Goal: Download file/media

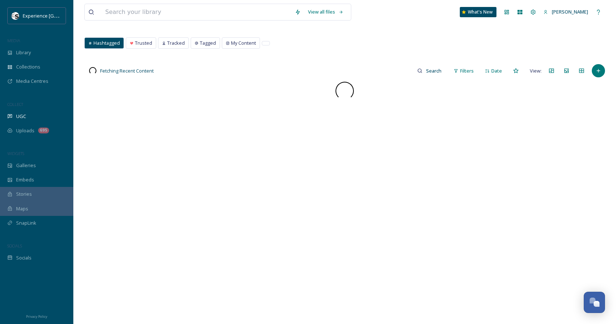
scroll to position [35, 0]
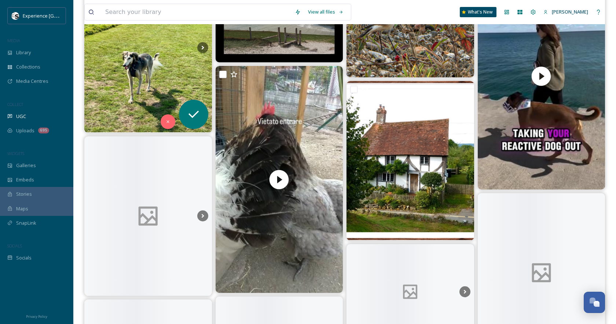
scroll to position [134, 0]
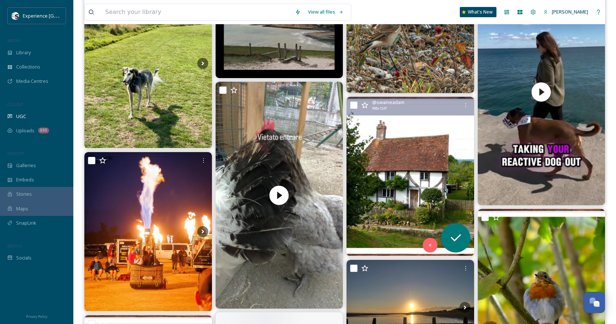
click at [387, 167] on img at bounding box center [411, 176] width 128 height 159
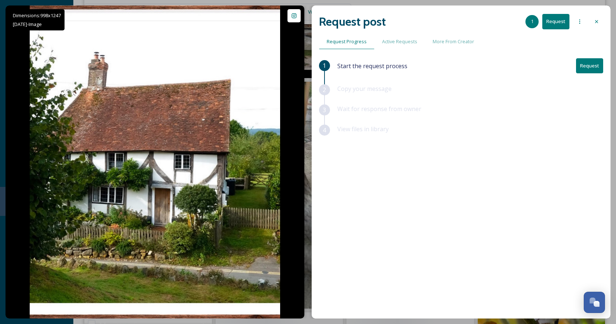
click at [596, 19] on icon at bounding box center [597, 22] width 6 height 6
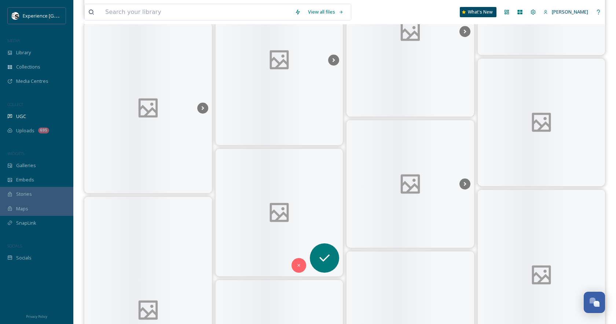
scroll to position [718, 0]
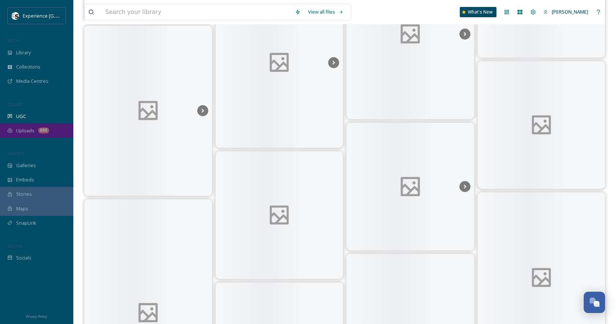
click at [37, 133] on div "Uploads 695" at bounding box center [36, 131] width 73 height 14
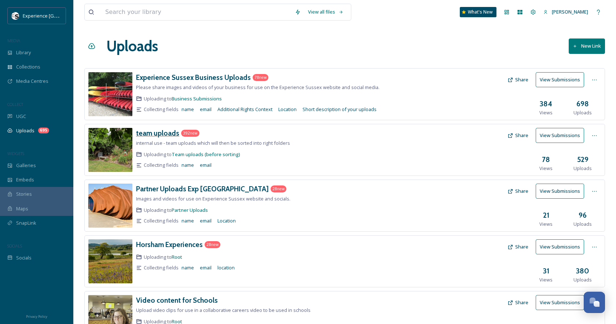
click at [153, 134] on h3 "team uploads" at bounding box center [157, 133] width 43 height 9
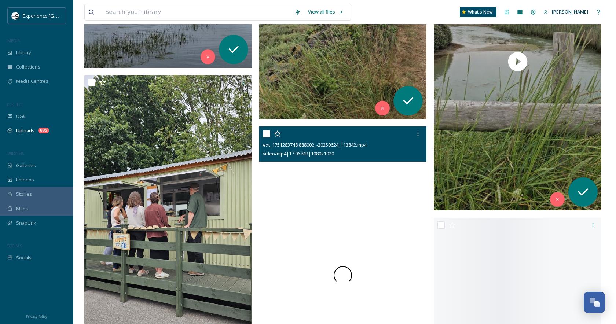
scroll to position [11880, 0]
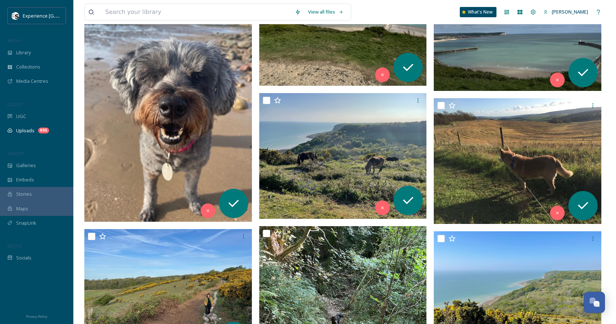
scroll to position [22499, 0]
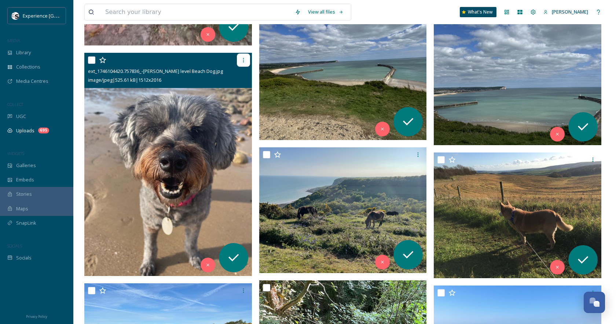
click at [245, 60] on icon at bounding box center [244, 60] width 6 height 6
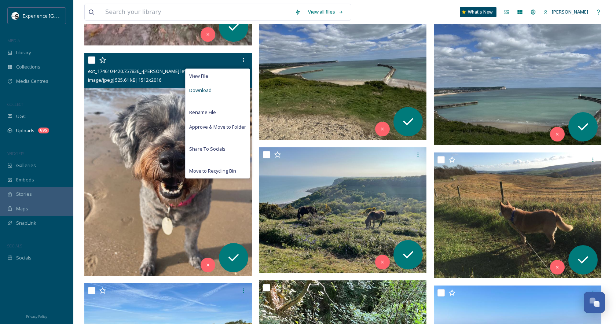
click at [231, 90] on div "Download" at bounding box center [218, 90] width 64 height 14
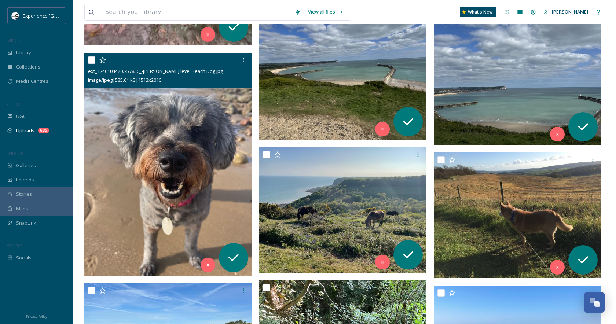
click at [213, 107] on img at bounding box center [168, 164] width 168 height 223
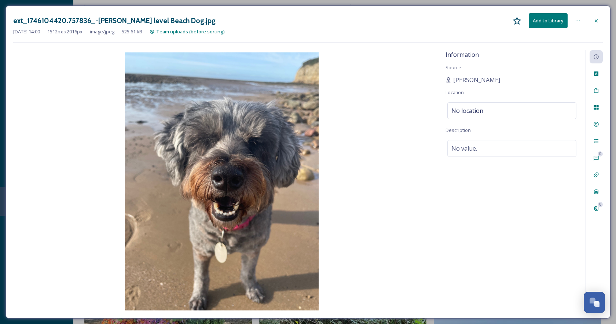
click at [595, 22] on icon at bounding box center [596, 20] width 3 height 3
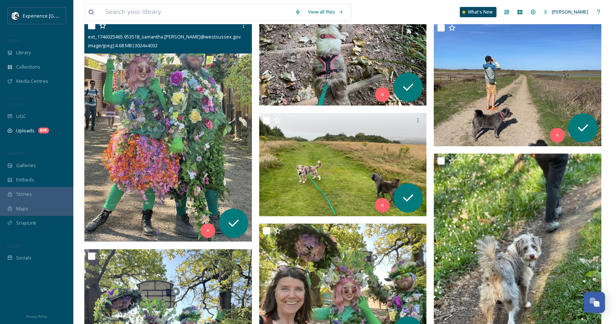
scroll to position [22878, 0]
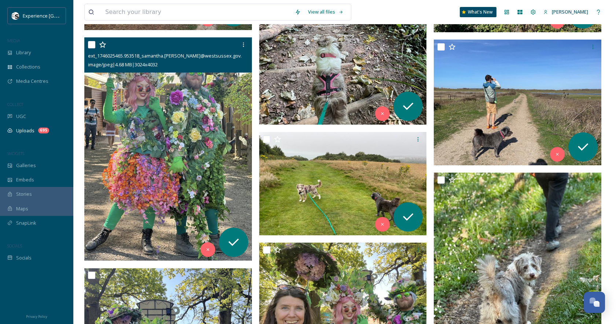
click at [199, 165] on img at bounding box center [168, 148] width 168 height 223
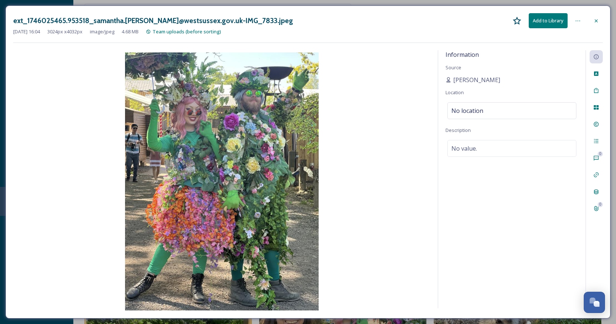
click at [598, 25] on div at bounding box center [596, 20] width 13 height 13
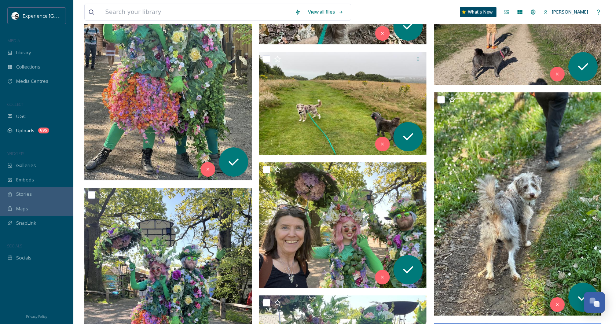
scroll to position [23058, 0]
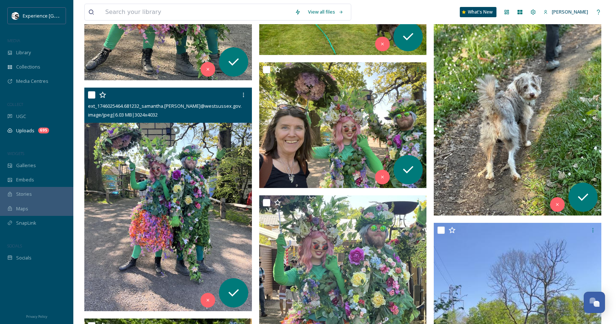
click at [166, 223] on img at bounding box center [168, 199] width 168 height 223
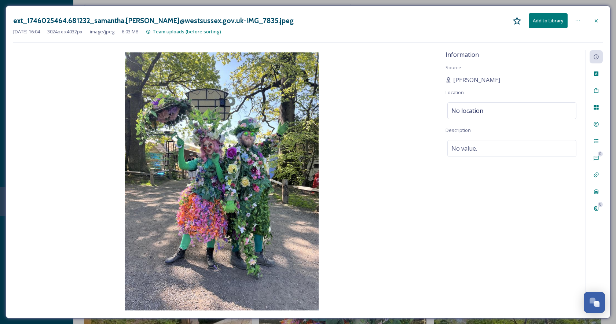
click at [598, 18] on icon at bounding box center [596, 21] width 6 height 6
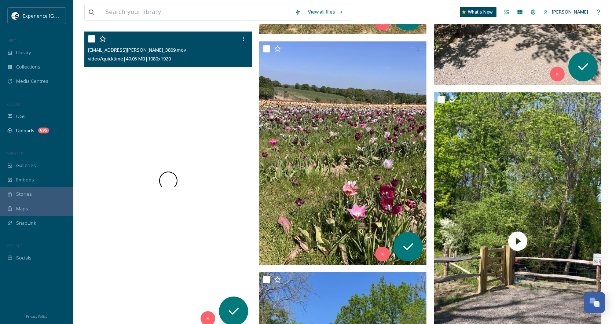
scroll to position [24493, 0]
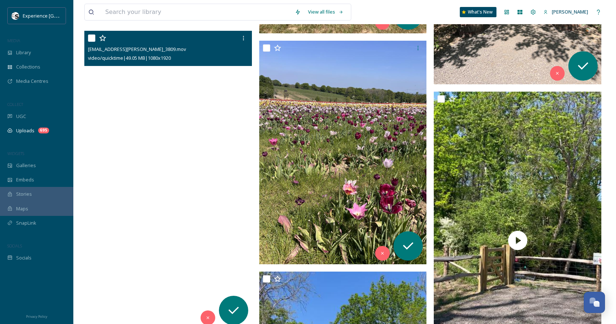
click at [165, 179] on video "ext_1746024487.549973_Jo.pugh@experiencesussex.com-IMG_3809.mov" at bounding box center [168, 180] width 168 height 298
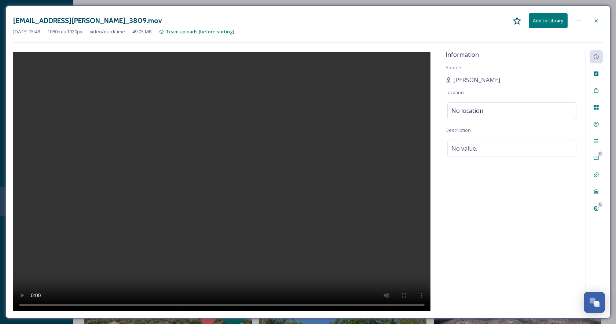
click at [598, 19] on icon at bounding box center [596, 21] width 6 height 6
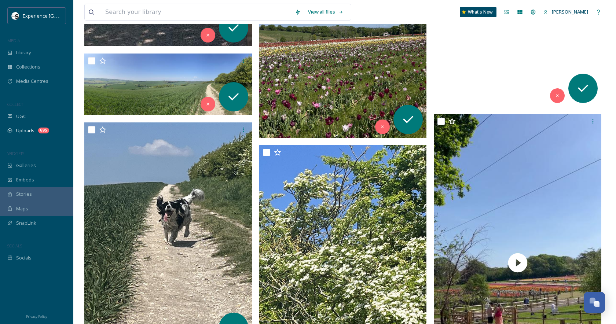
scroll to position [25362, 0]
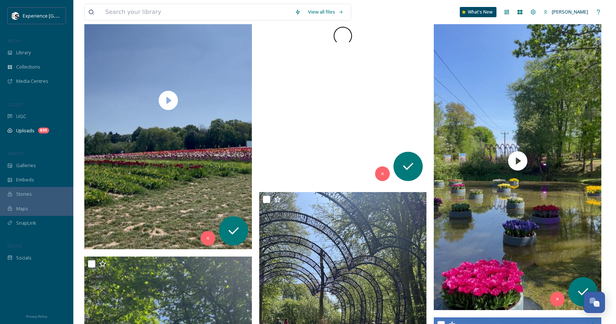
scroll to position [24763, 0]
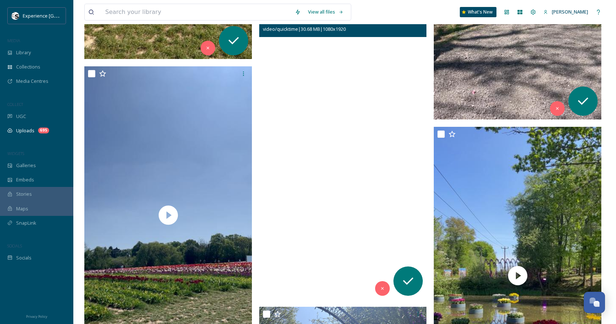
click at [384, 163] on video "ext_1746024479.849087_Jo.pugh@experiencesussex.com-IMG_3806.mov" at bounding box center [343, 151] width 168 height 298
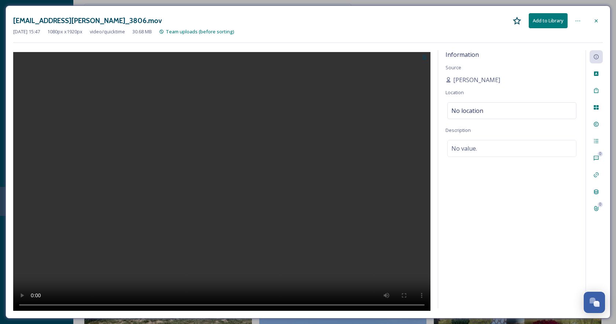
click at [599, 17] on div at bounding box center [596, 20] width 13 height 13
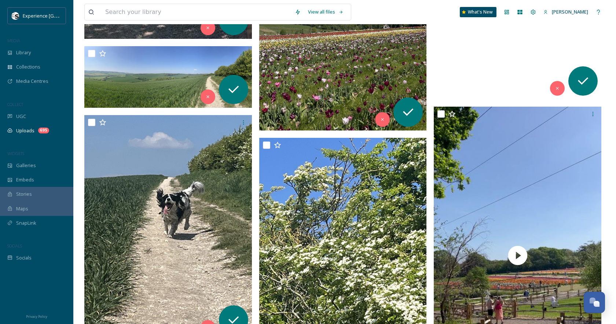
scroll to position [25391, 0]
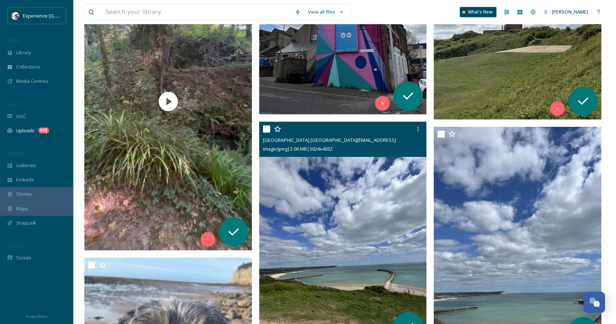
scroll to position [22294, 0]
click at [366, 169] on img at bounding box center [343, 232] width 168 height 223
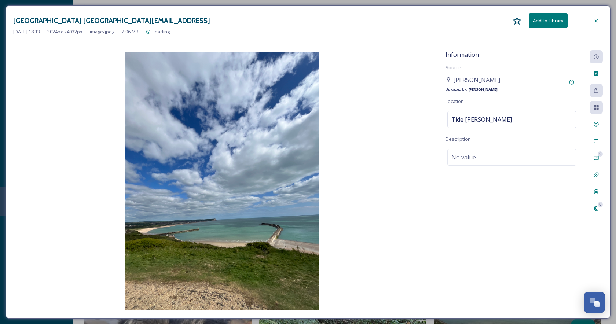
click at [582, 18] on div at bounding box center [577, 20] width 13 height 13
click at [379, 117] on img at bounding box center [221, 181] width 417 height 258
click at [605, 21] on div "[GEOGRAPHIC_DATA] [GEOGRAPHIC_DATA][EMAIL_ADDRESS] Add to Library [DATE] 18:13 …" at bounding box center [308, 162] width 605 height 313
click at [597, 21] on icon at bounding box center [596, 21] width 6 height 6
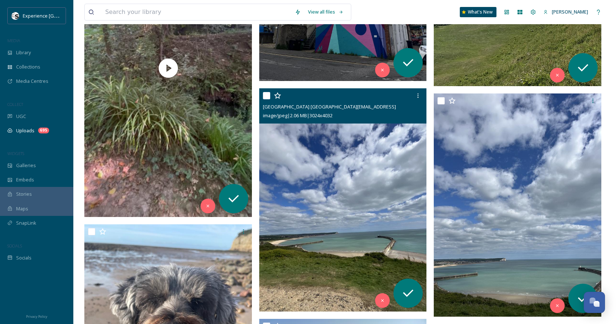
scroll to position [22327, 0]
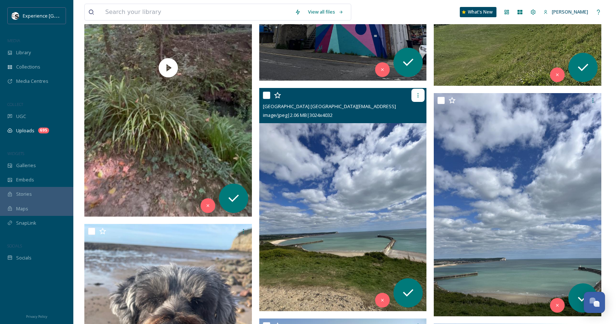
click at [416, 100] on div at bounding box center [418, 95] width 13 height 13
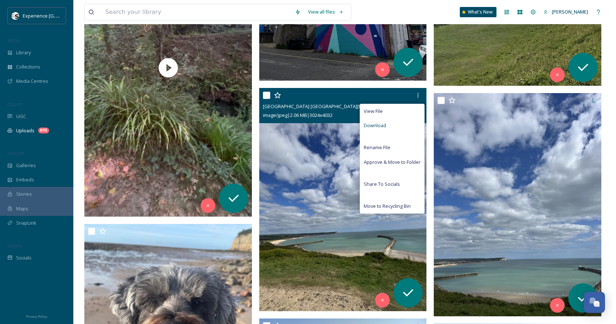
click at [391, 126] on div "Download" at bounding box center [392, 125] width 64 height 14
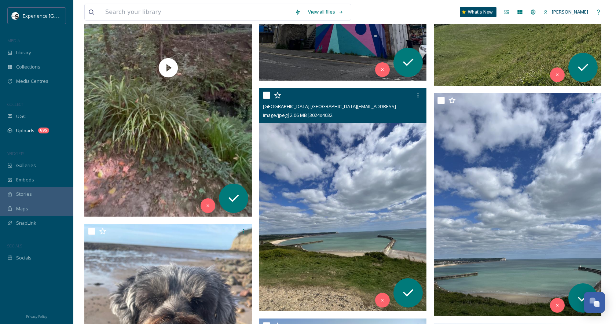
click at [355, 150] on img at bounding box center [343, 199] width 168 height 223
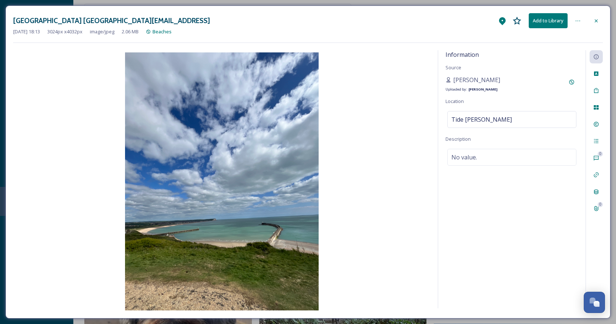
click at [21, 19] on h3 "[GEOGRAPHIC_DATA] [GEOGRAPHIC_DATA][EMAIL_ADDRESS]" at bounding box center [111, 20] width 197 height 11
drag, startPoint x: 20, startPoint y: 19, endPoint x: 107, endPoint y: 21, distance: 86.6
click at [108, 22] on h3 "[GEOGRAPHIC_DATA] [GEOGRAPHIC_DATA][EMAIL_ADDRESS]" at bounding box center [111, 20] width 197 height 11
copy h3 "[GEOGRAPHIC_DATA] [GEOGRAPHIC_DATA]"
click at [597, 19] on icon at bounding box center [596, 21] width 6 height 6
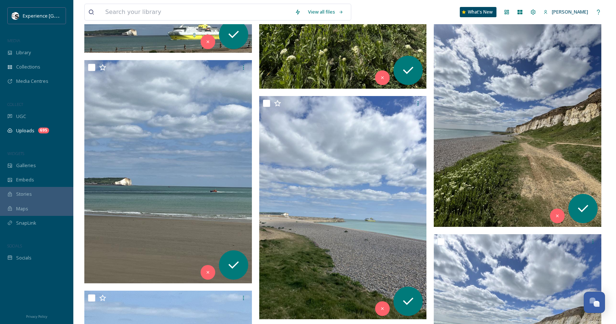
scroll to position [20433, 0]
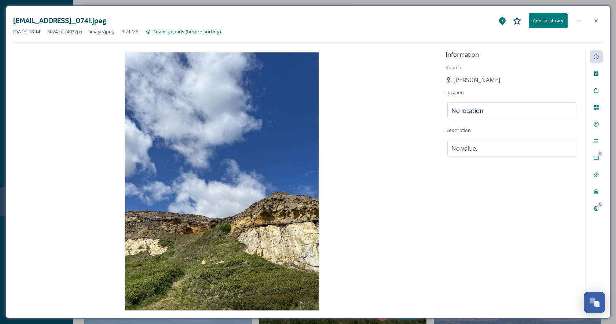
click at [599, 18] on icon at bounding box center [596, 21] width 6 height 6
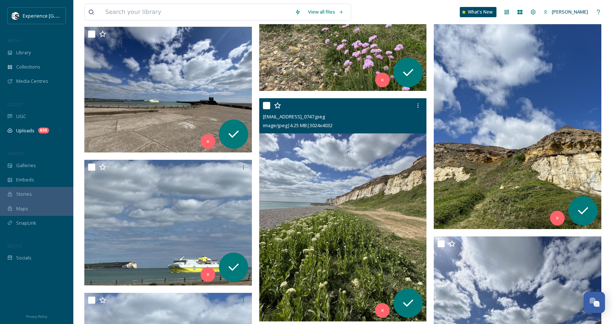
scroll to position [20204, 0]
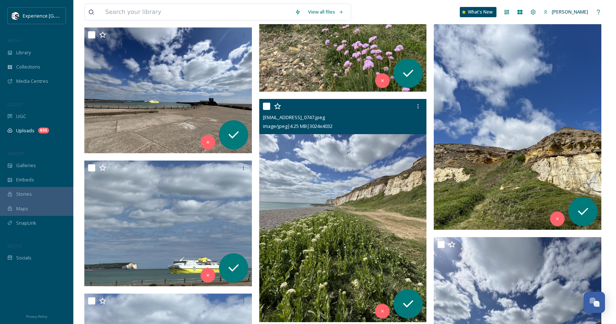
click at [370, 185] on img at bounding box center [343, 210] width 168 height 223
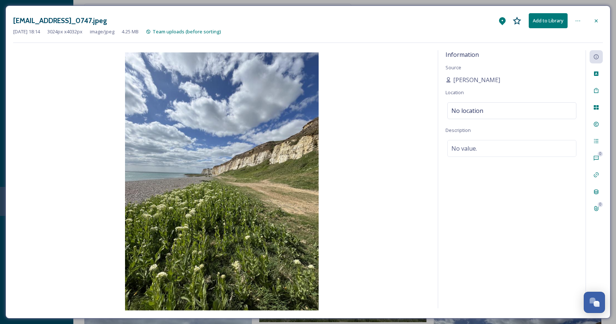
click at [594, 21] on icon at bounding box center [596, 21] width 6 height 6
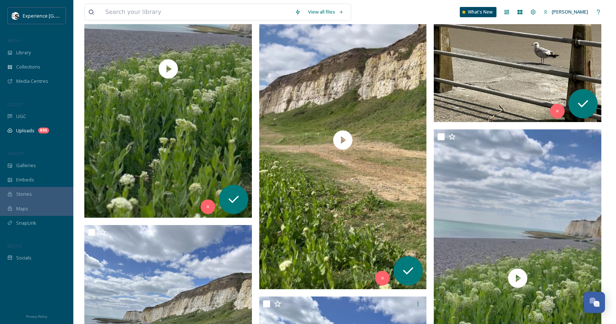
scroll to position [19777, 0]
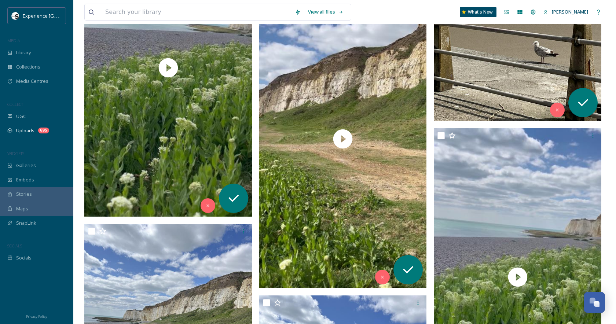
click at [456, 121] on img at bounding box center [518, 9] width 168 height 223
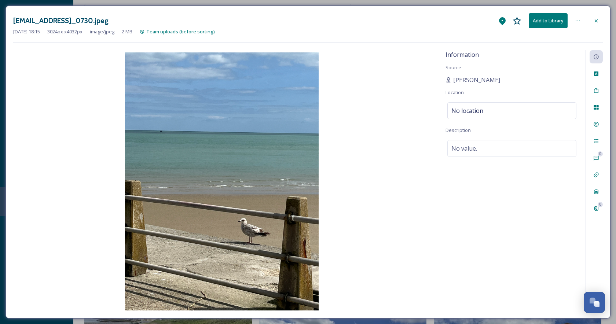
click at [597, 17] on div at bounding box center [596, 20] width 13 height 13
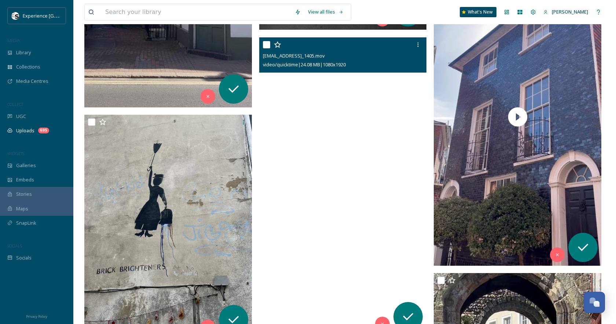
scroll to position [14358, 0]
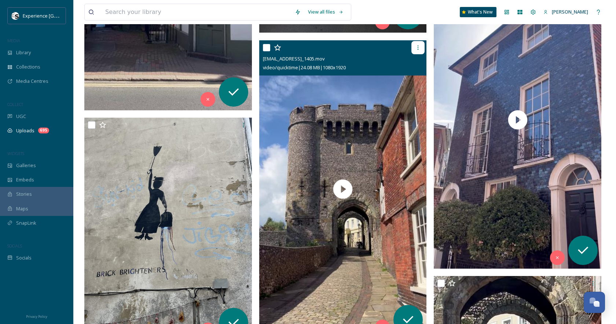
click at [413, 52] on div at bounding box center [418, 47] width 13 height 13
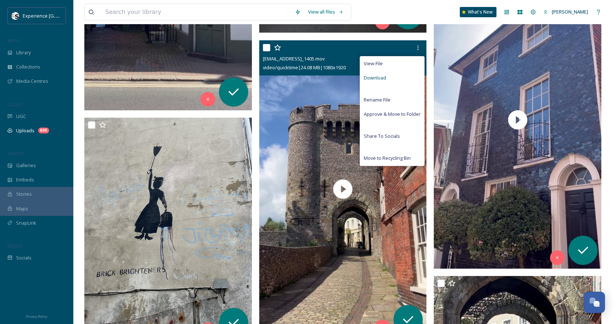
click at [392, 77] on div "Download" at bounding box center [392, 78] width 64 height 14
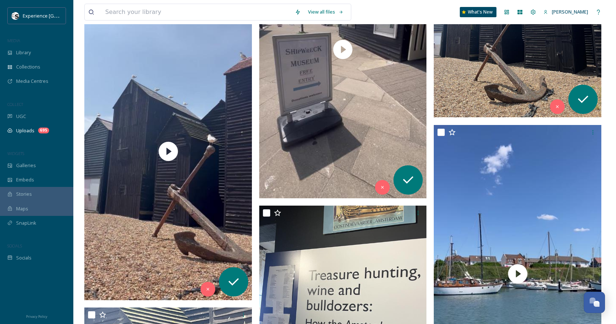
scroll to position [6741, 0]
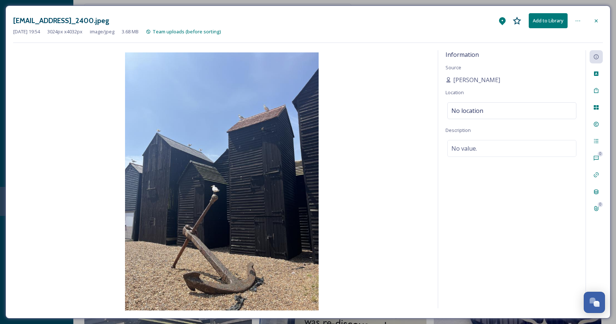
click at [598, 19] on icon at bounding box center [596, 21] width 6 height 6
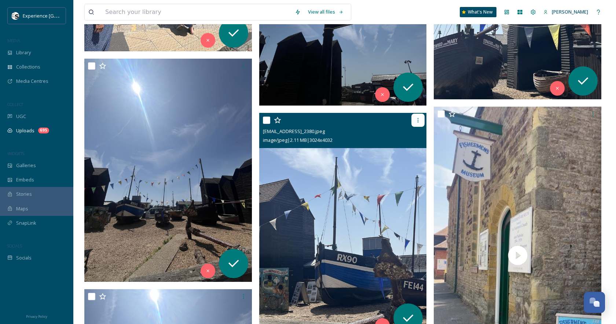
scroll to position [4827, 0]
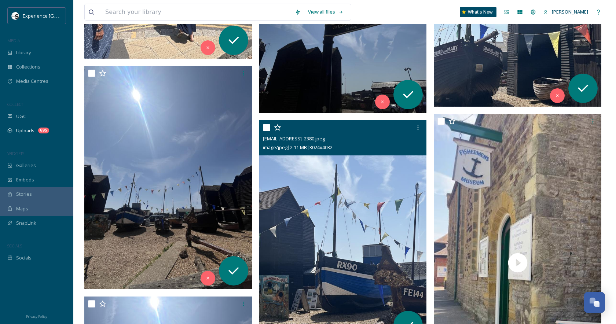
click at [368, 191] on img at bounding box center [343, 231] width 168 height 223
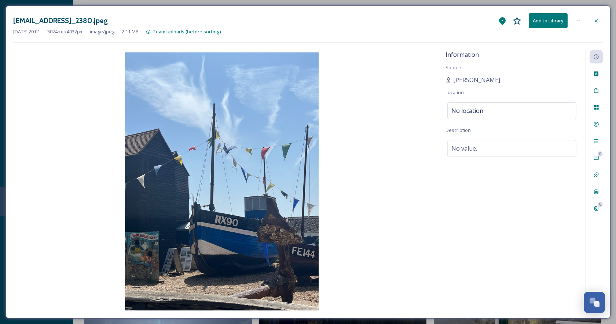
click at [601, 20] on div at bounding box center [596, 20] width 13 height 13
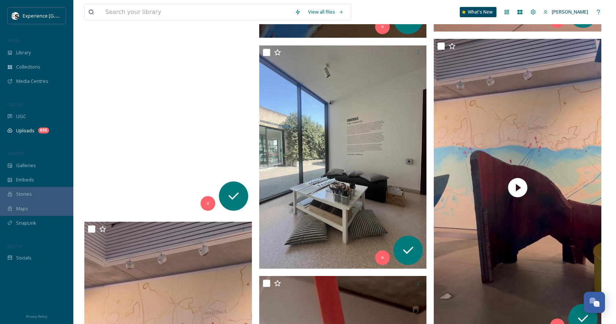
scroll to position [2301, 0]
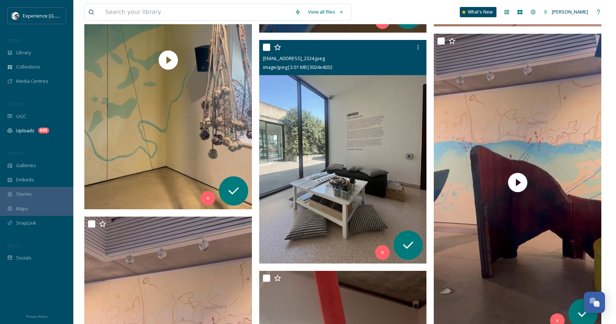
click at [330, 150] on img at bounding box center [343, 151] width 168 height 223
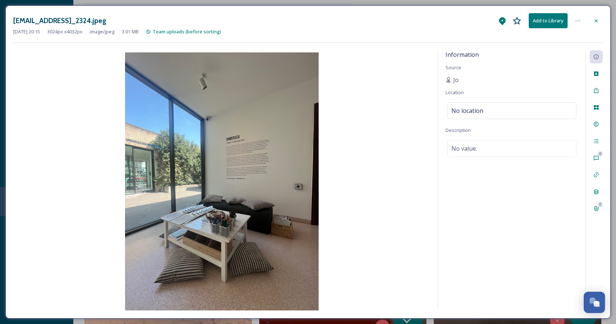
click at [596, 21] on icon at bounding box center [596, 21] width 6 height 6
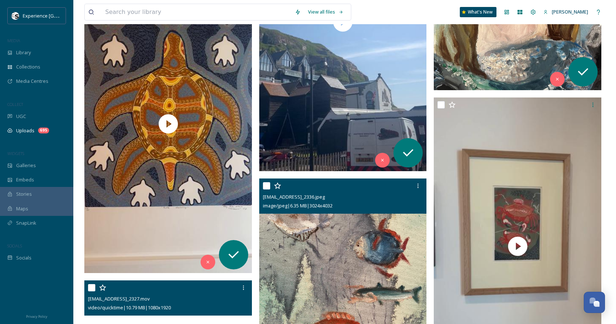
scroll to position [1791, 0]
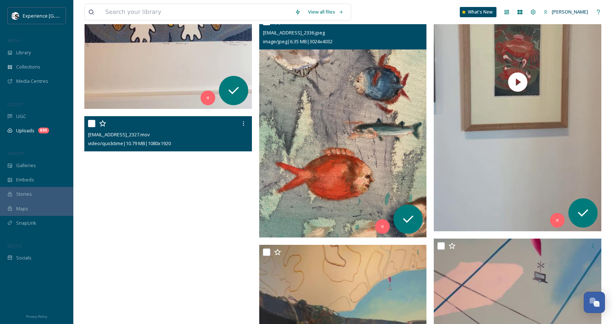
click at [365, 156] on img at bounding box center [343, 125] width 168 height 223
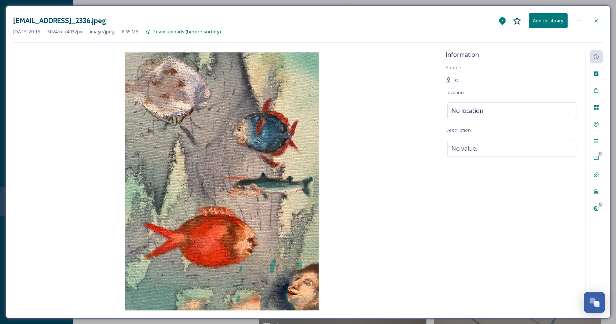
click at [597, 19] on icon at bounding box center [596, 21] width 6 height 6
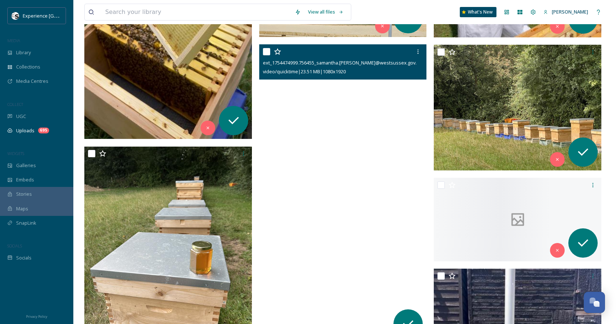
scroll to position [915, 0]
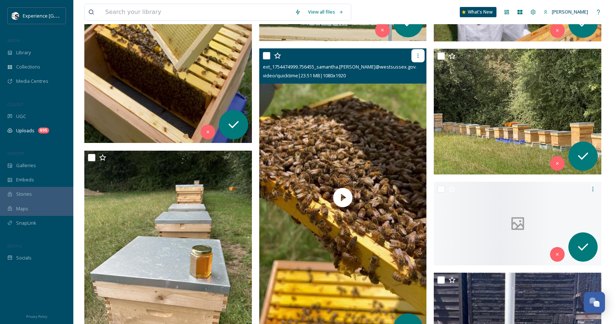
click at [420, 56] on icon at bounding box center [418, 56] width 6 height 6
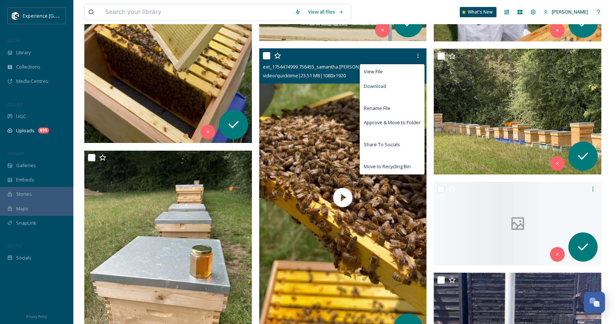
click at [392, 88] on div "Download" at bounding box center [392, 86] width 64 height 14
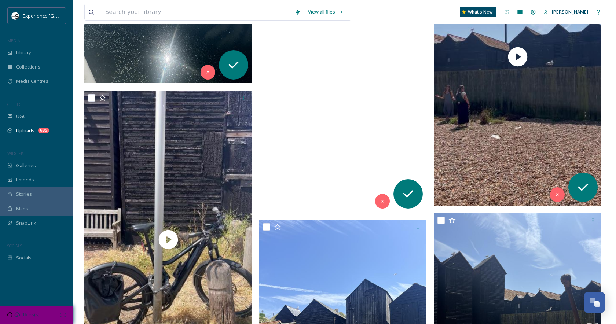
scroll to position [3845, 0]
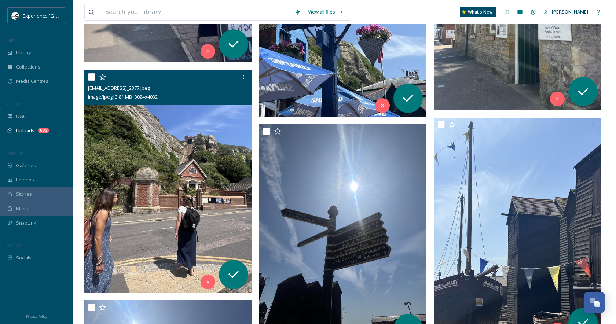
scroll to position [4638, 0]
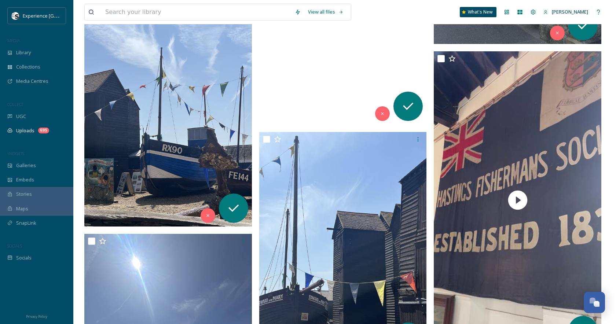
scroll to position [5631, 0]
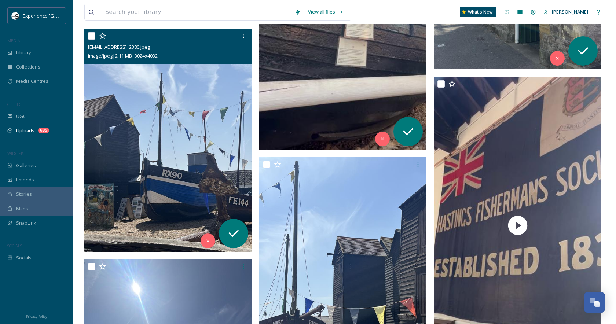
click at [184, 142] on img at bounding box center [168, 140] width 168 height 223
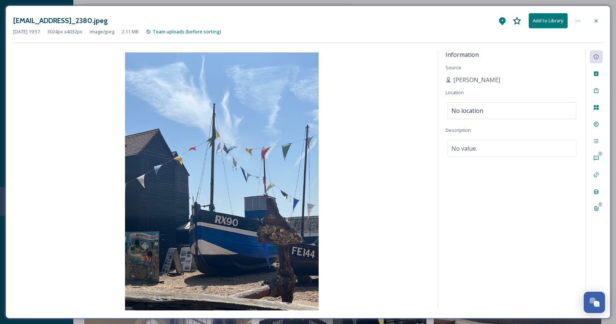
click at [600, 21] on div at bounding box center [596, 20] width 13 height 13
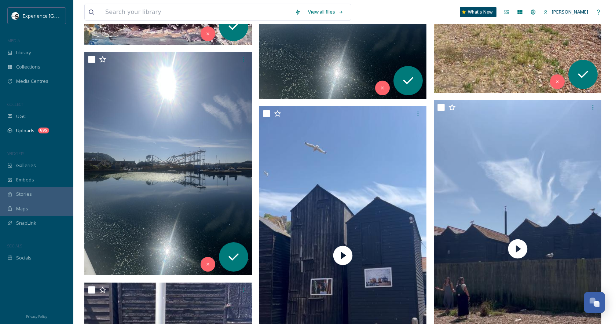
scroll to position [3532, 0]
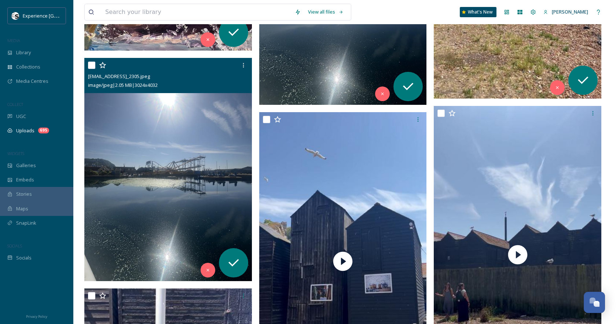
click at [227, 186] on img at bounding box center [168, 169] width 168 height 223
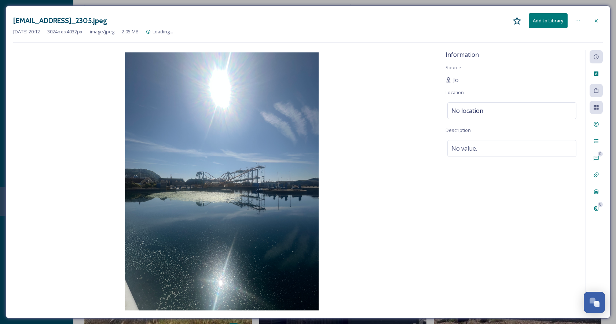
click at [592, 22] on div at bounding box center [596, 20] width 13 height 13
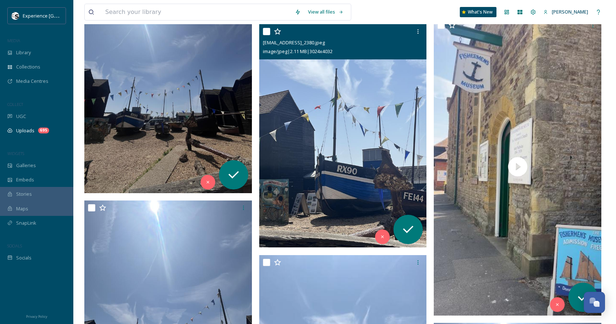
scroll to position [4875, 0]
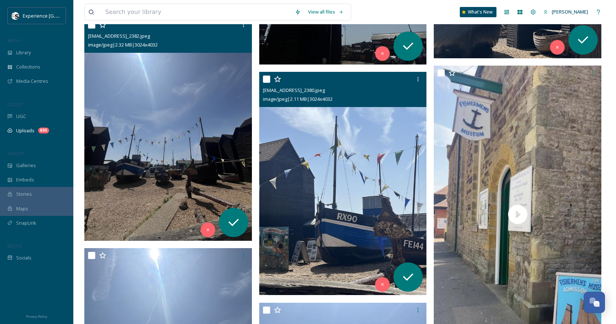
click at [204, 124] on img at bounding box center [168, 129] width 168 height 223
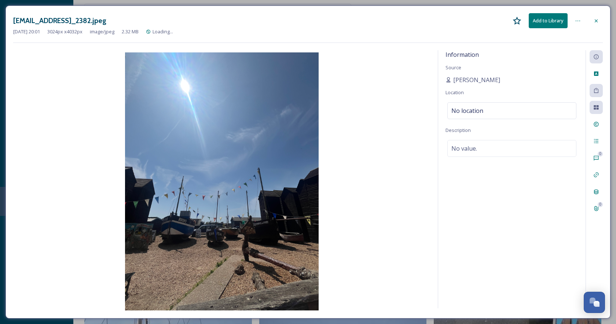
click at [595, 22] on icon at bounding box center [596, 20] width 3 height 3
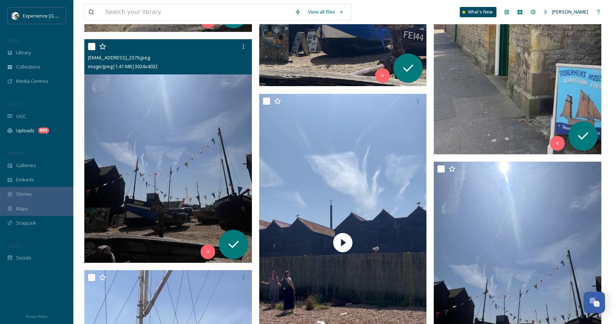
scroll to position [5208, 0]
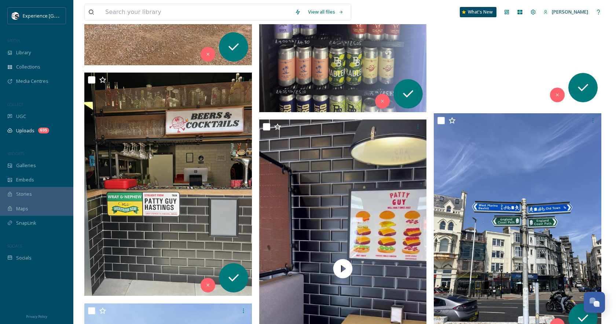
scroll to position [9847, 0]
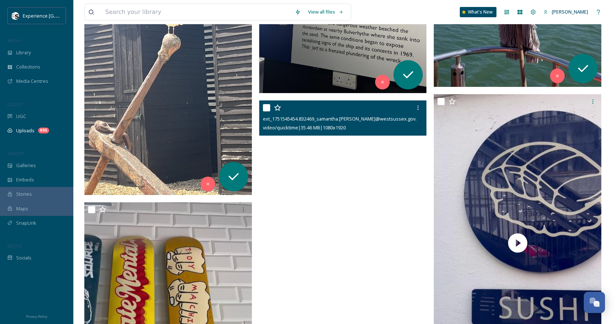
scroll to position [7064, 0]
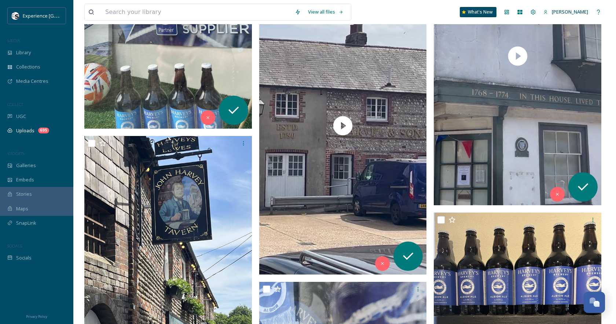
scroll to position [15251, 0]
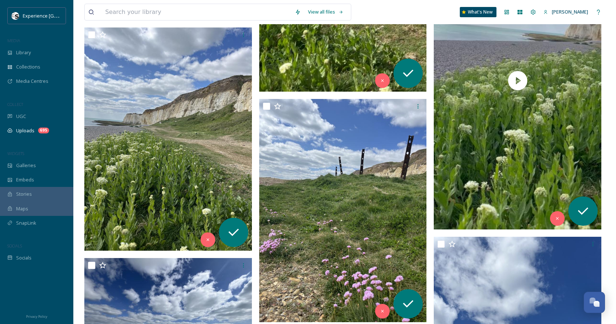
scroll to position [19957, 0]
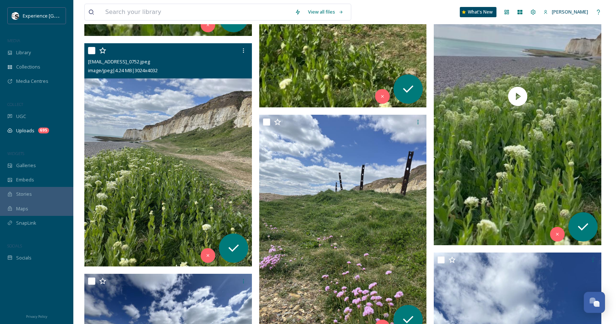
click at [208, 116] on img at bounding box center [168, 154] width 168 height 223
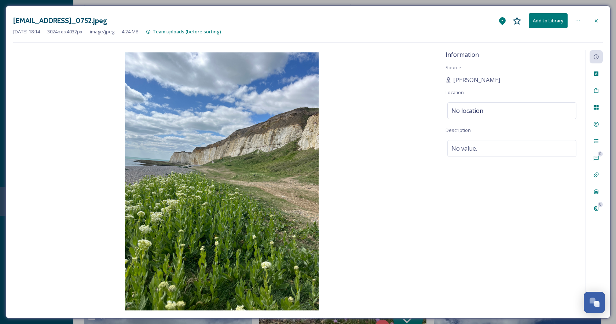
click at [598, 23] on div at bounding box center [596, 20] width 13 height 13
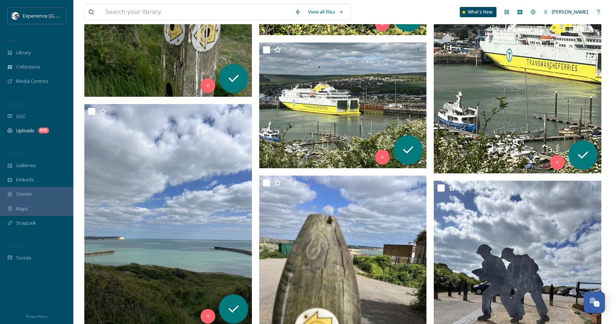
scroll to position [21371, 0]
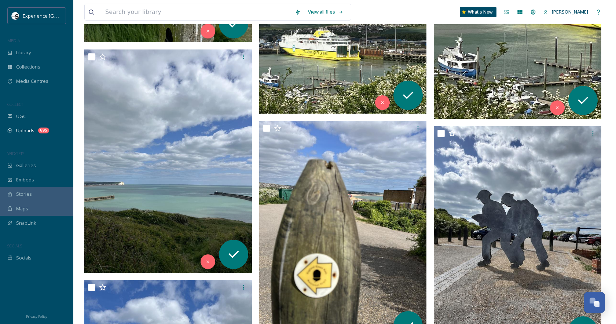
click at [254, 237] on div "[EMAIL_ADDRESS]_2327.mov video/quicktime | 10.79 MB | 1080 x 1920 [EMAIL_ADDRES…" at bounding box center [169, 284] width 171 height 43013
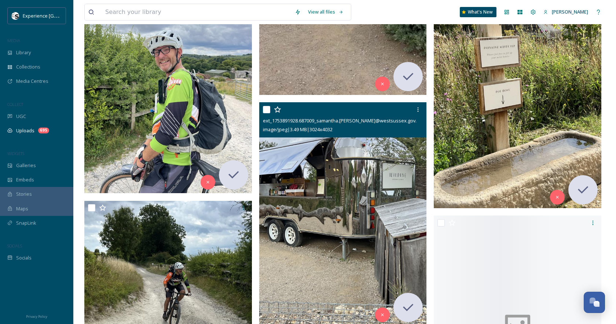
scroll to position [32295, 0]
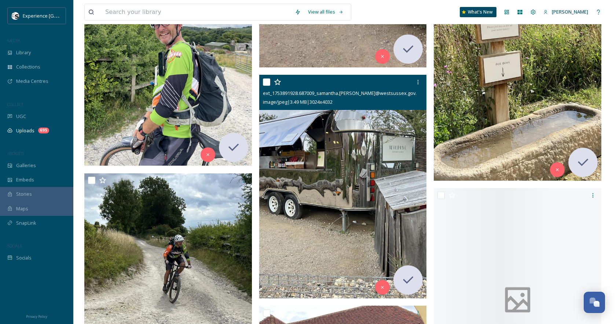
click at [328, 180] on img at bounding box center [343, 186] width 168 height 223
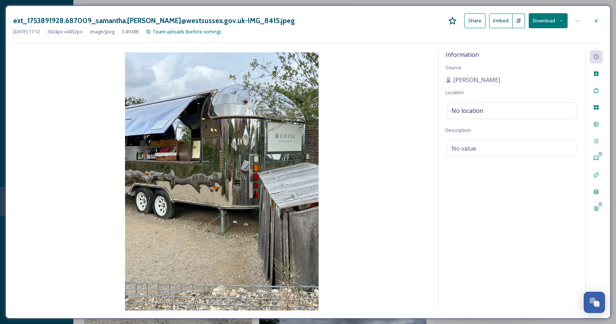
click at [596, 20] on icon at bounding box center [596, 20] width 3 height 3
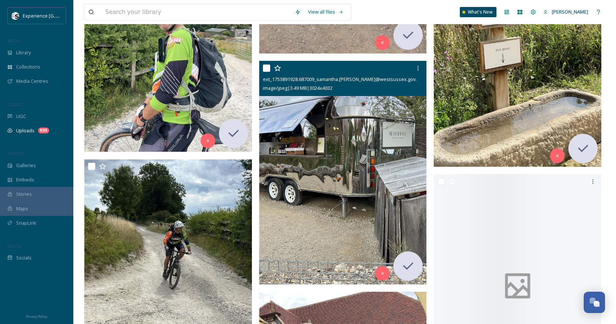
scroll to position [32470, 0]
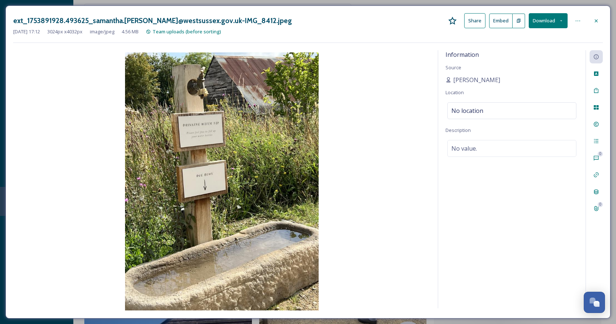
click at [597, 19] on icon at bounding box center [596, 21] width 6 height 6
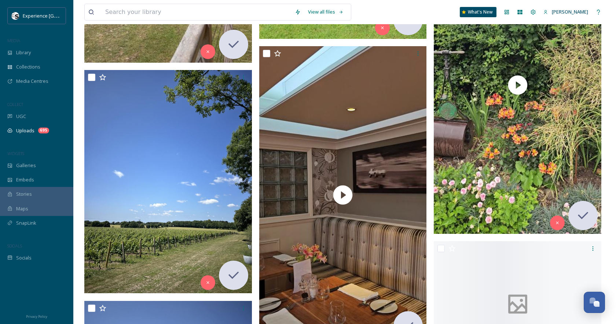
scroll to position [37843, 0]
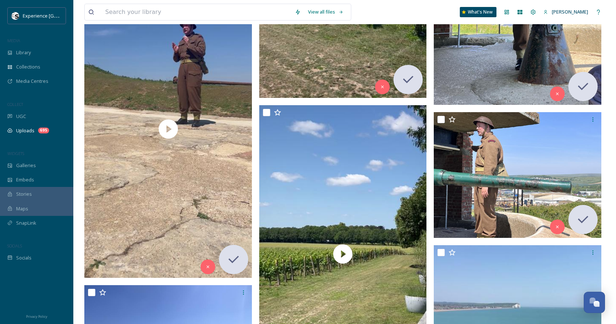
scroll to position [39011, 0]
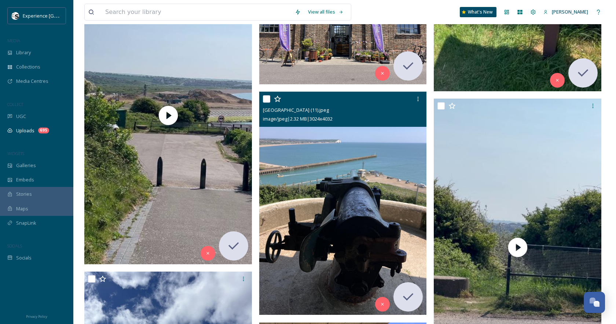
scroll to position [39448, 0]
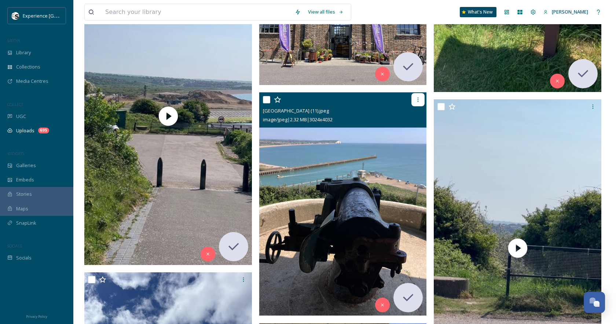
click at [419, 99] on icon at bounding box center [418, 100] width 6 height 6
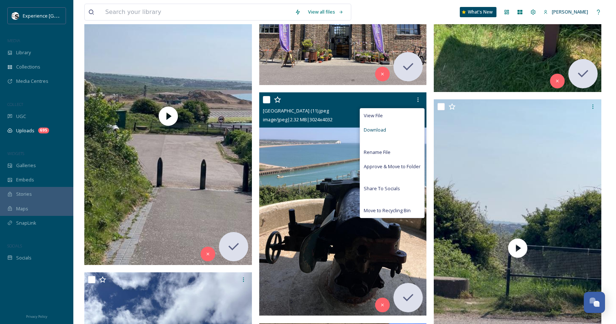
click at [402, 129] on div "Download" at bounding box center [392, 130] width 64 height 14
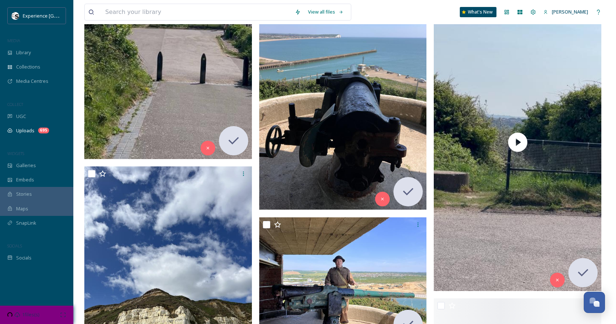
scroll to position [39685, 0]
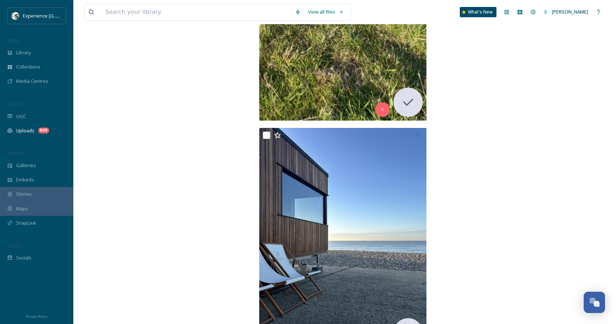
scroll to position [42639, 0]
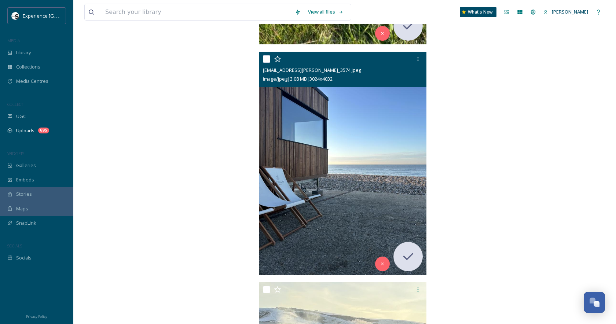
click at [312, 154] on img at bounding box center [343, 163] width 168 height 223
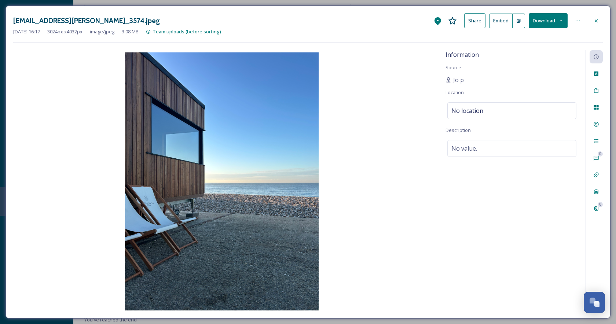
click at [596, 21] on icon at bounding box center [596, 20] width 3 height 3
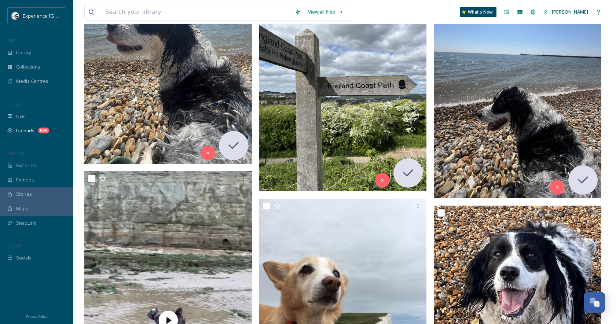
scroll to position [41269, 0]
